Goal: Find specific page/section: Find specific page/section

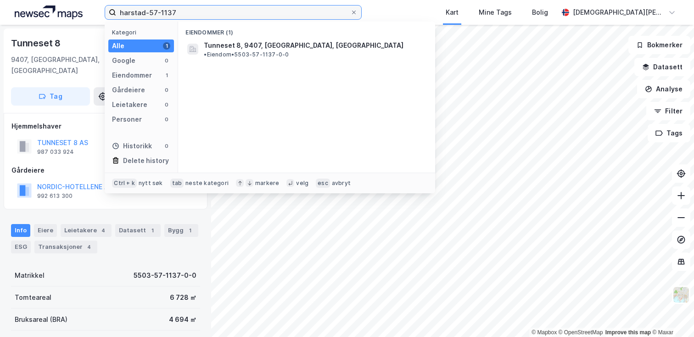
click at [195, 11] on input "harstad-57-1137" at bounding box center [233, 13] width 234 height 14
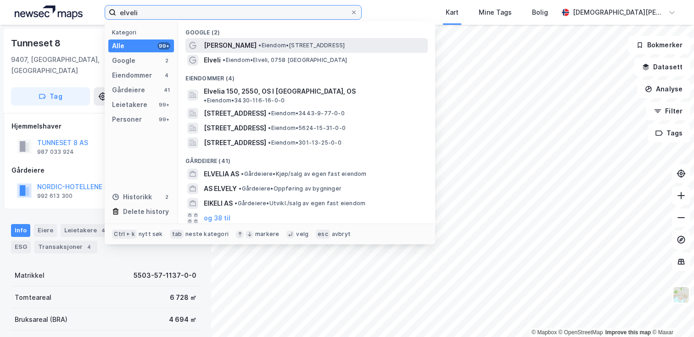
type input "elveli"
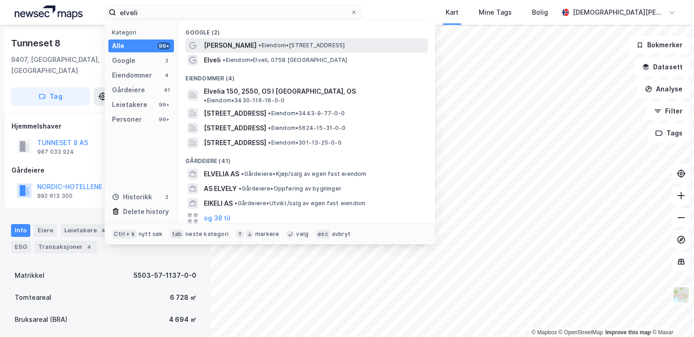
click at [259, 47] on span "• Eiendom • [STREET_ADDRESS]" at bounding box center [302, 45] width 86 height 7
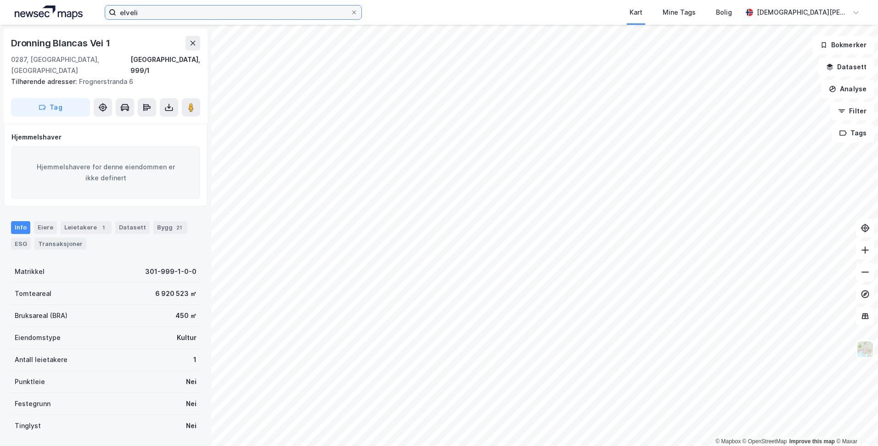
click at [243, 19] on input "elveli" at bounding box center [233, 13] width 234 height 14
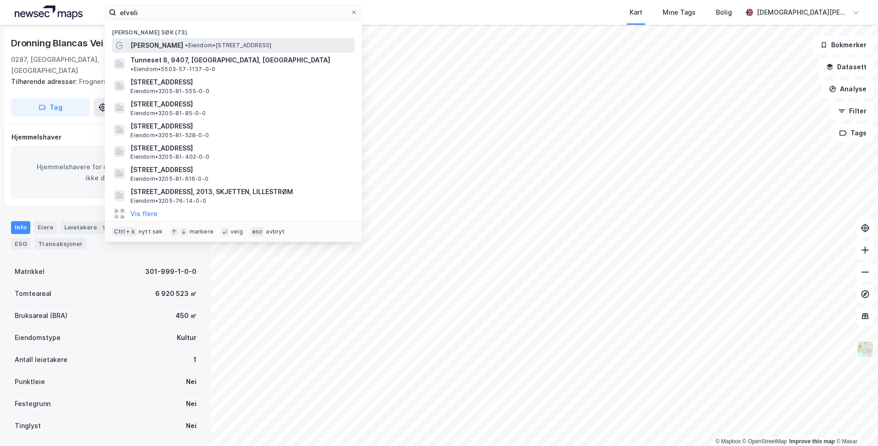
click at [185, 44] on span "• Eiendom • [STREET_ADDRESS]" at bounding box center [228, 45] width 86 height 7
